Goal: Check status: Check status

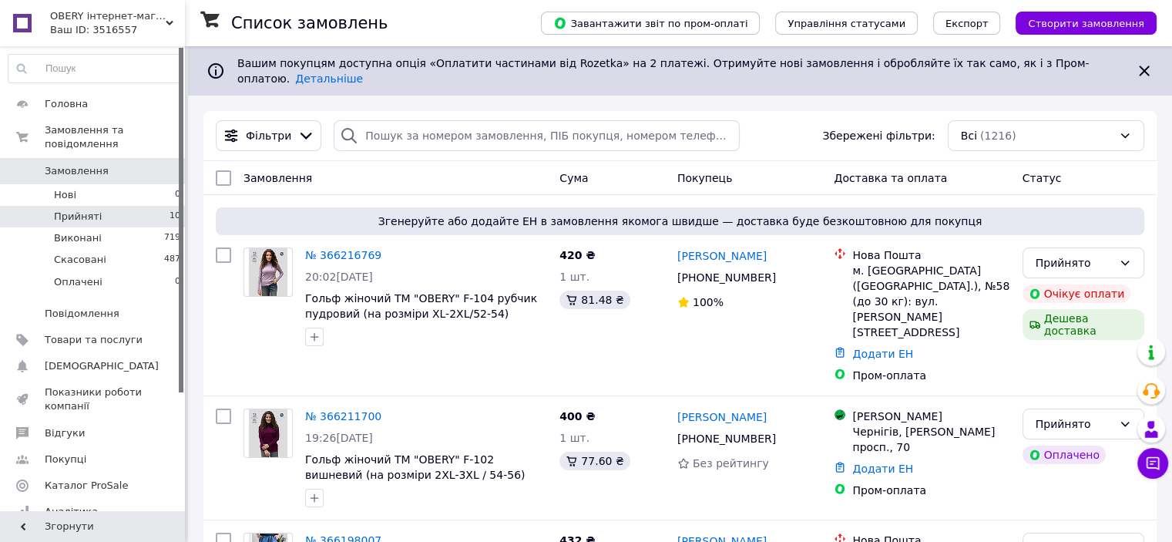
click at [74, 206] on li "Прийняті 10" at bounding box center [95, 217] width 190 height 22
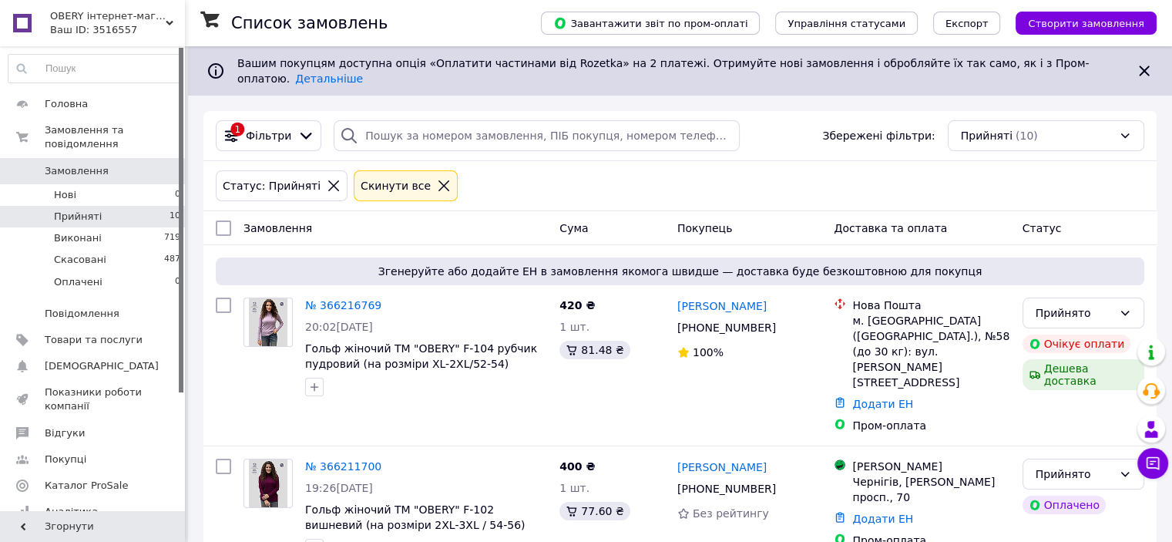
click at [437, 179] on icon at bounding box center [444, 186] width 14 height 14
